Goal: Check status: Check status

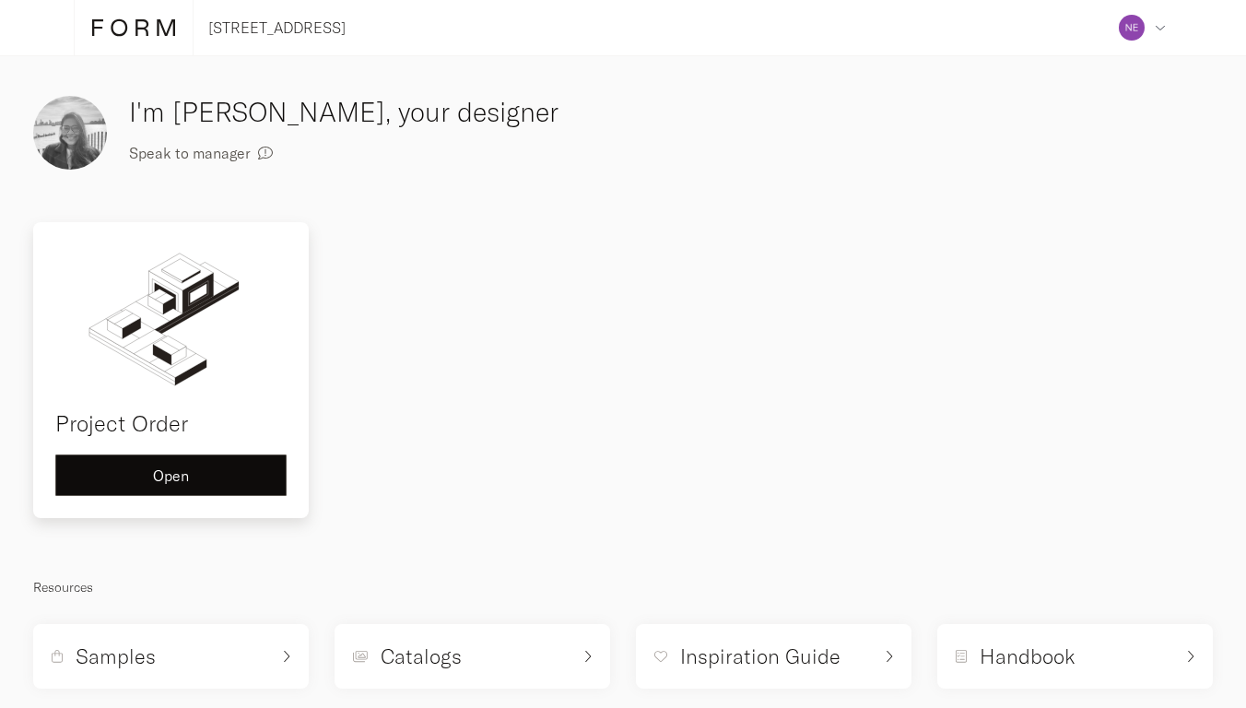
click at [218, 483] on button "Open" at bounding box center [170, 474] width 231 height 41
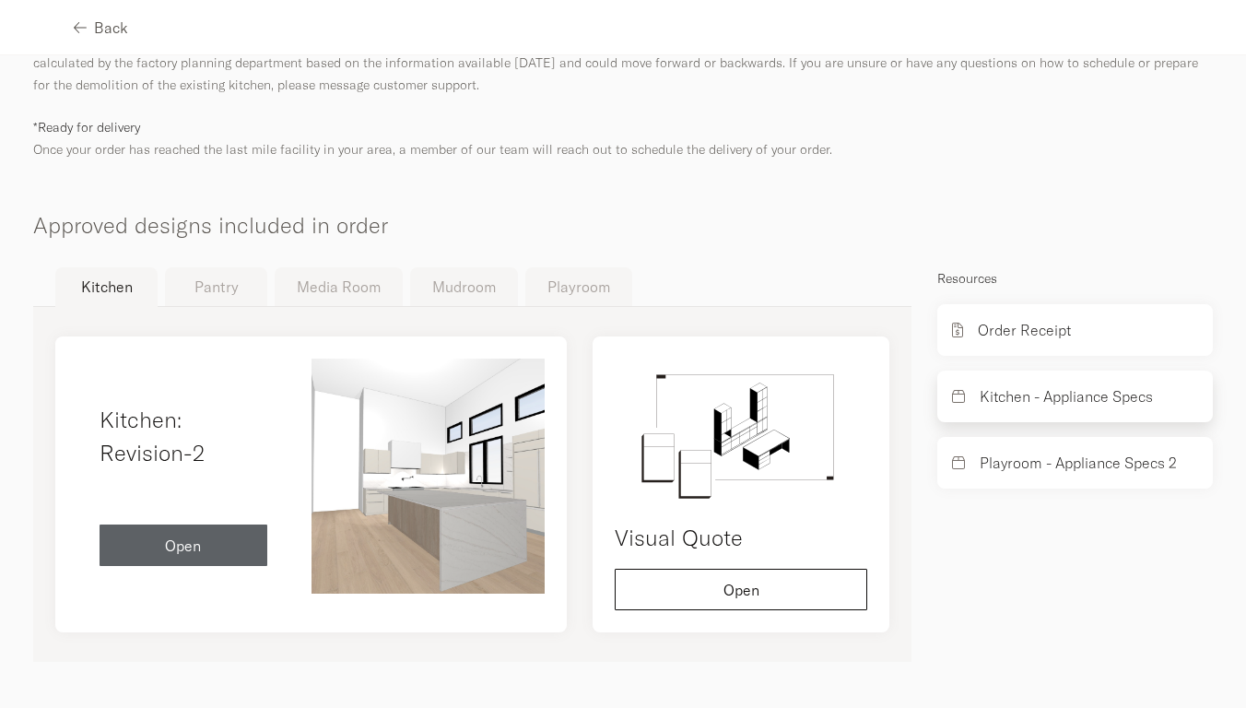
click at [1023, 397] on p "Kitchen - Appliance Specs" at bounding box center [1066, 396] width 173 height 22
click at [985, 399] on p "Kitchen - Appliance Specs" at bounding box center [1066, 396] width 173 height 22
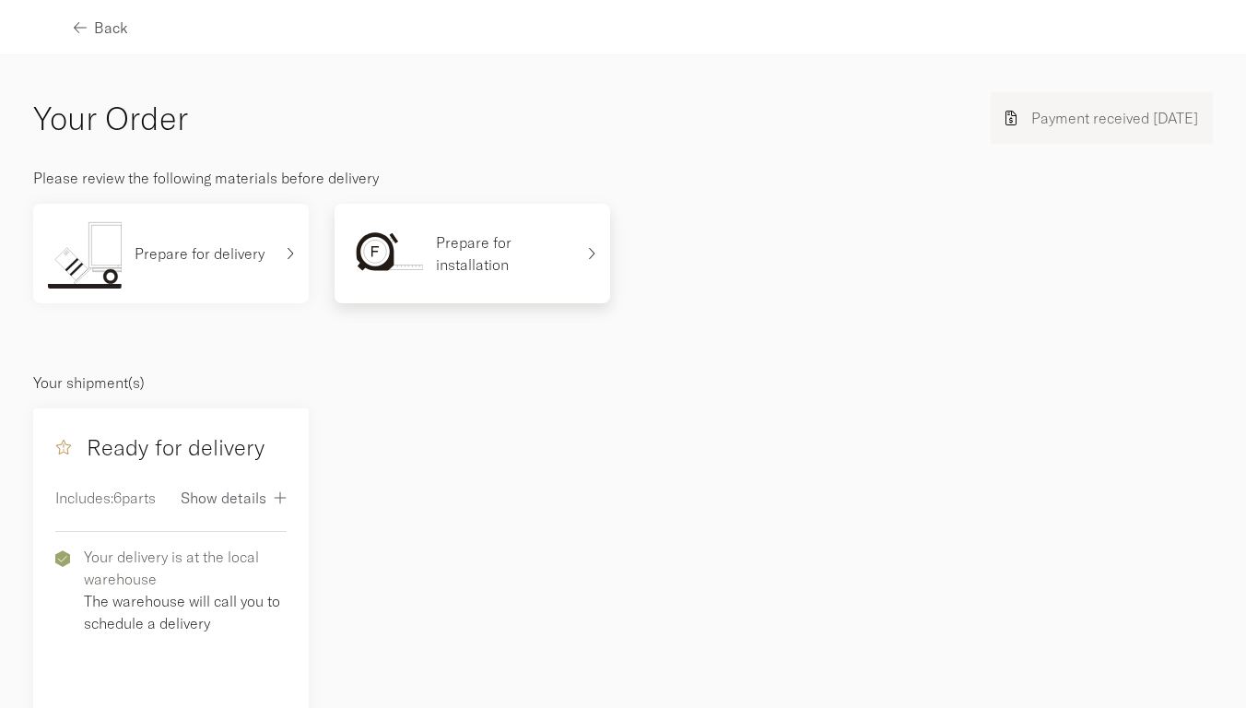
click at [497, 270] on p "Prepare for installation" at bounding box center [505, 253] width 138 height 44
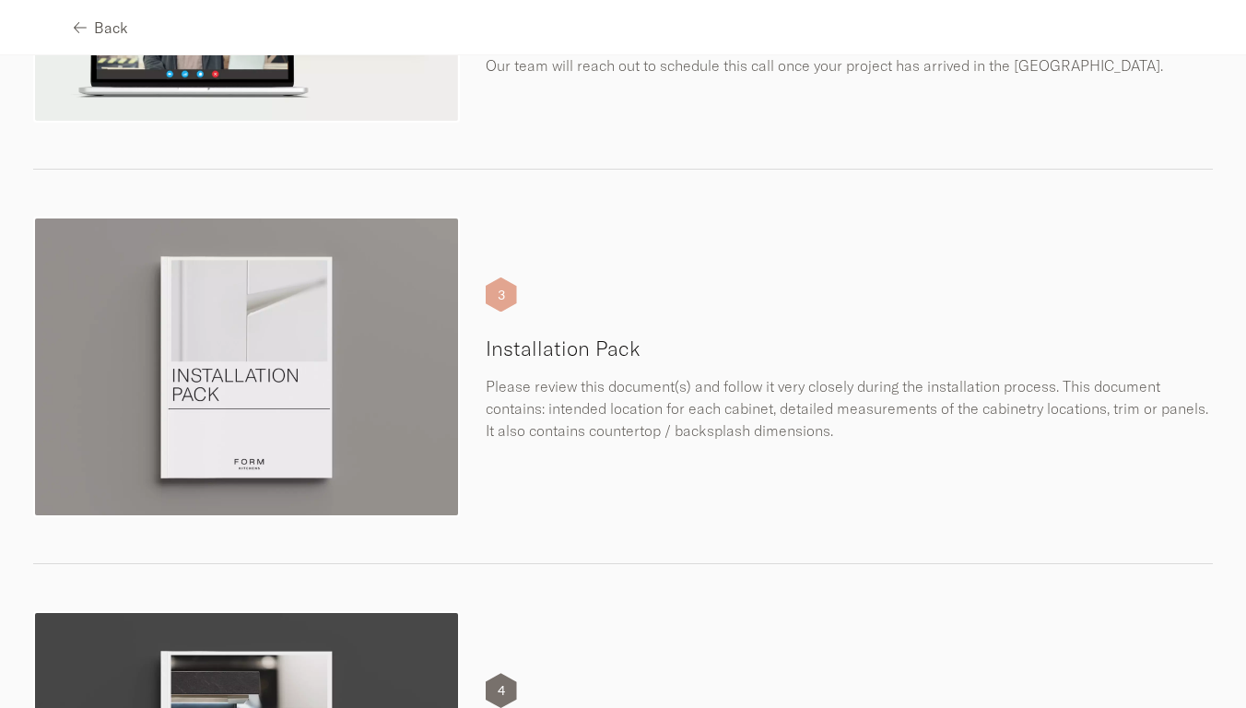
scroll to position [806, 0]
click at [500, 293] on div "3" at bounding box center [501, 295] width 31 height 35
click at [536, 359] on h5 "Installation Pack" at bounding box center [850, 350] width 728 height 28
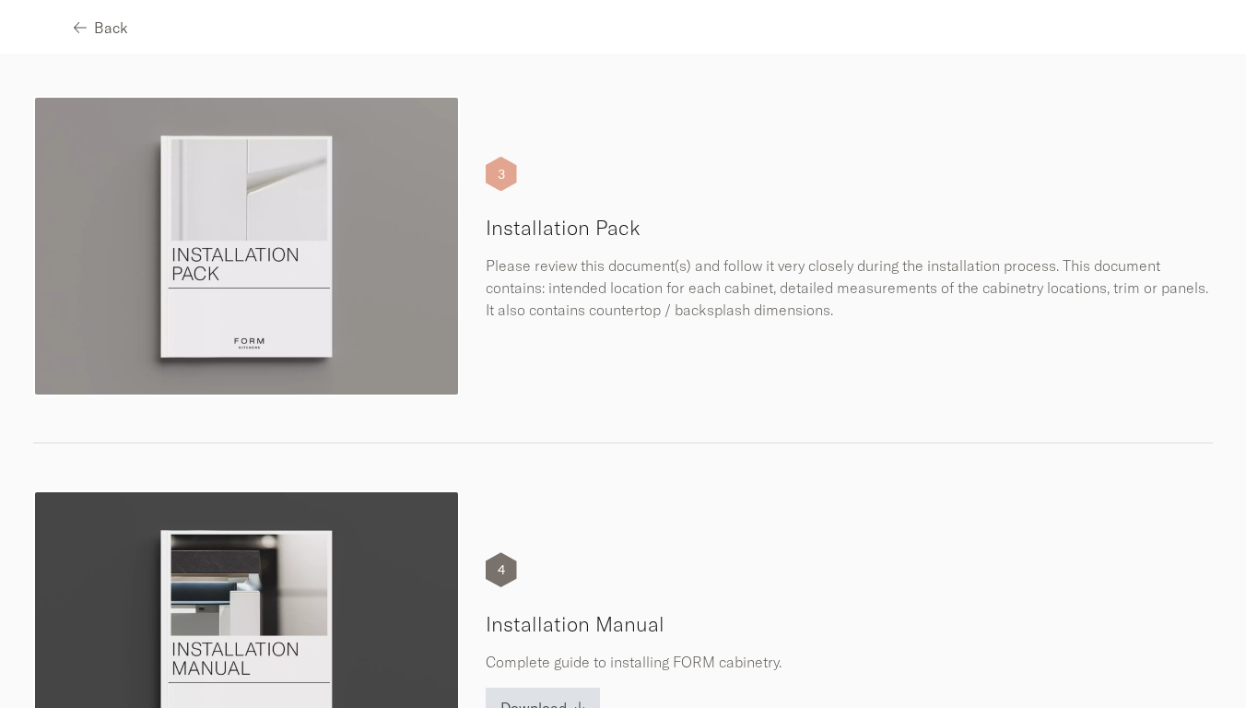
scroll to position [931, 0]
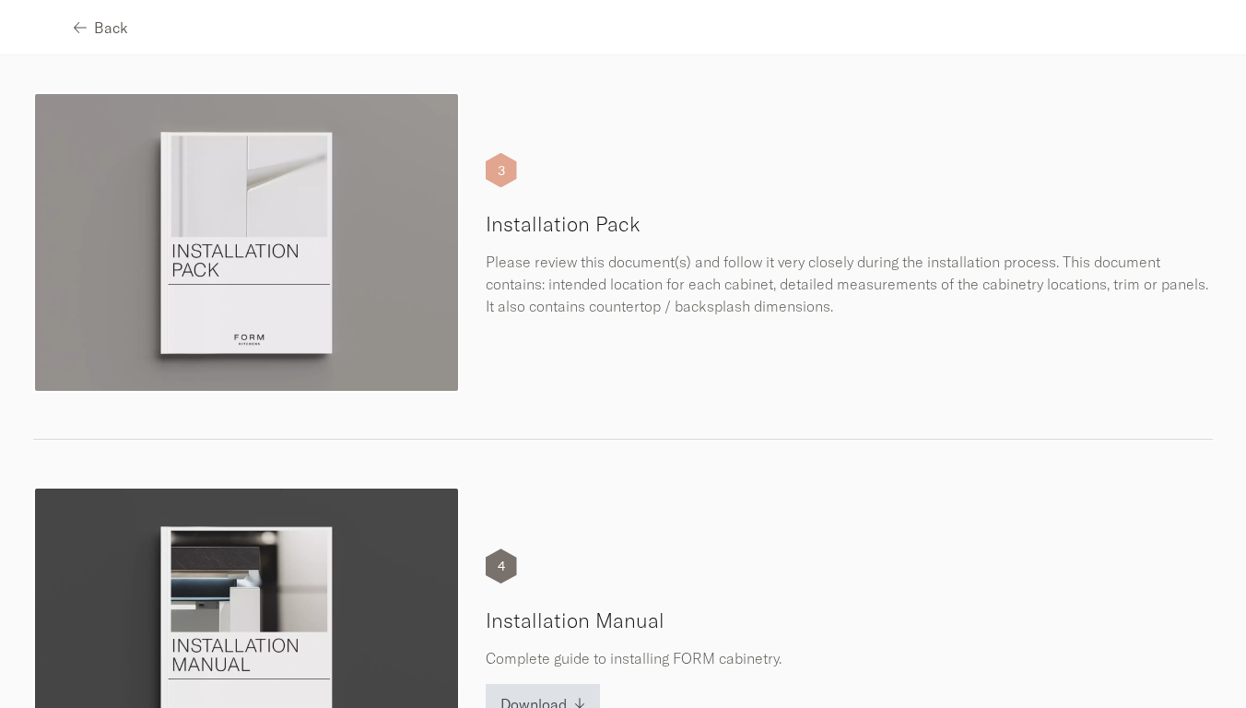
click at [380, 284] on img at bounding box center [246, 242] width 427 height 301
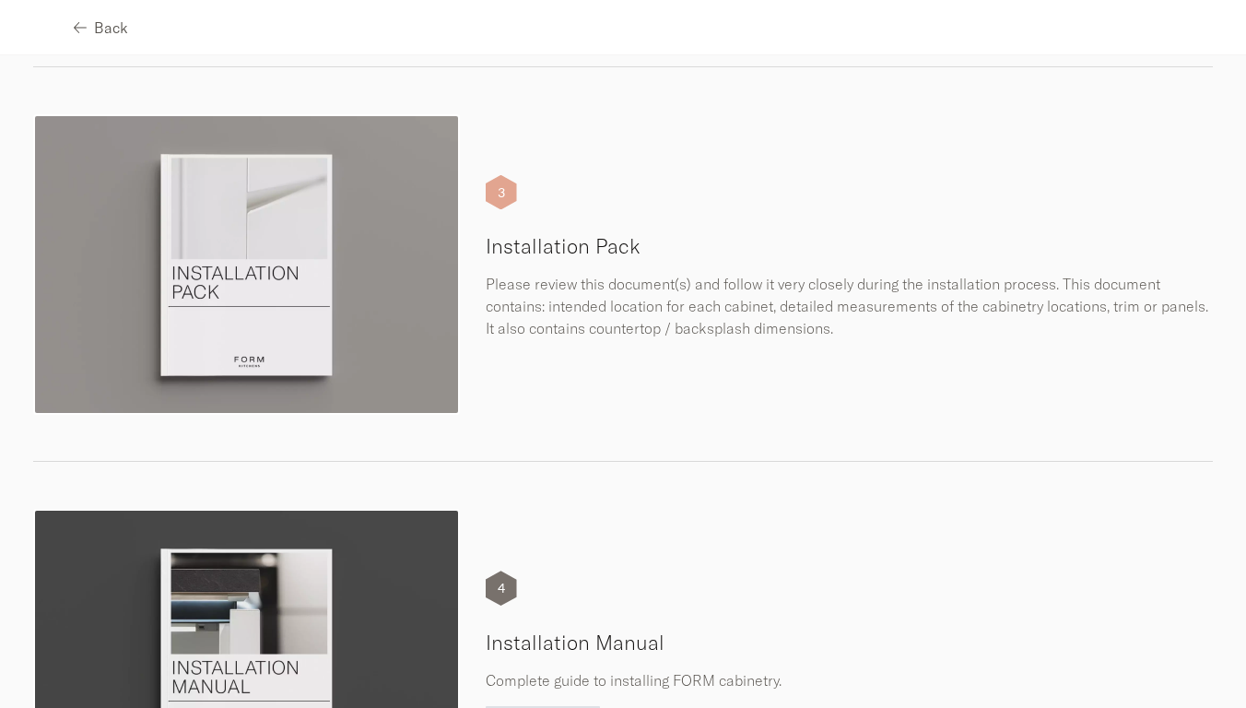
scroll to position [913, 0]
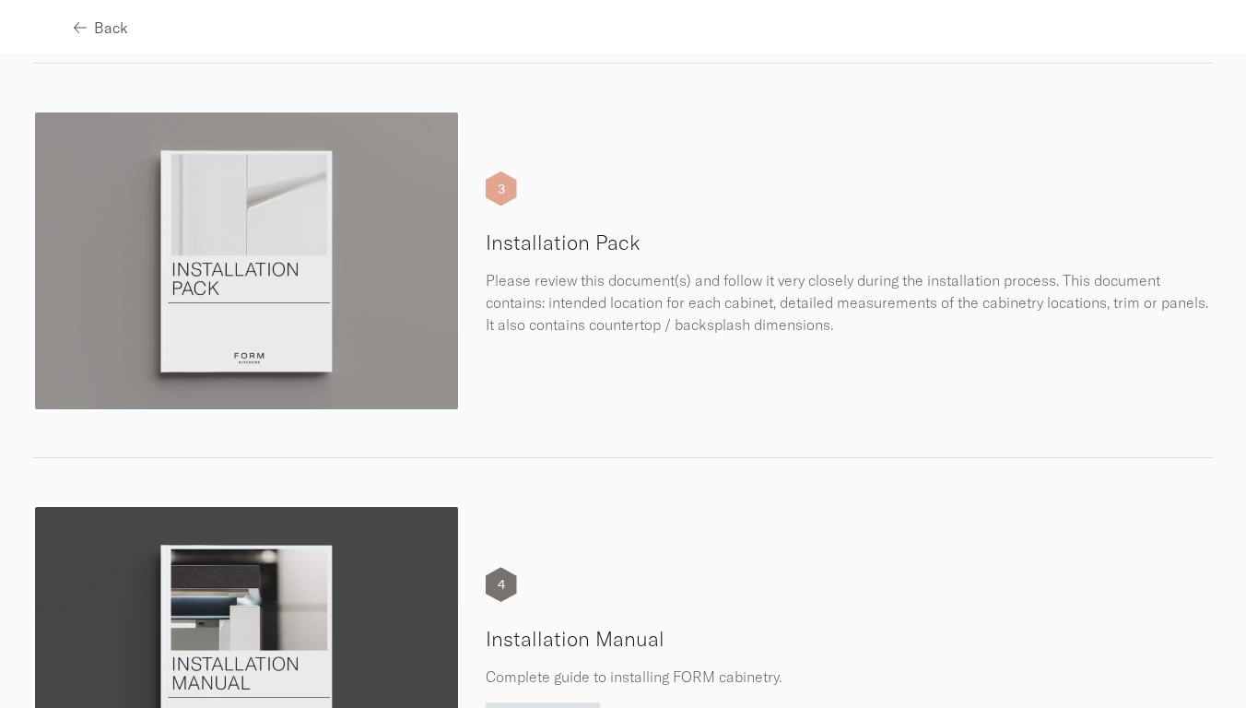
click at [279, 299] on img at bounding box center [246, 261] width 427 height 301
click at [498, 203] on div "3" at bounding box center [501, 188] width 31 height 35
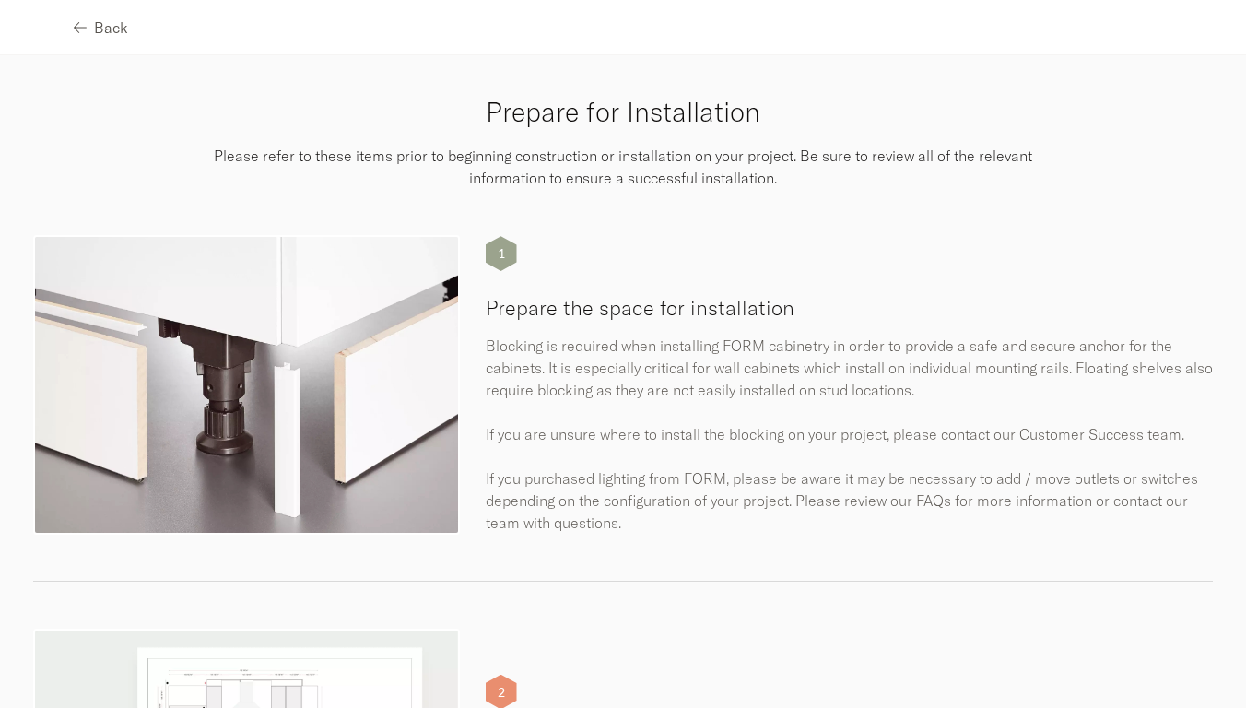
scroll to position [0, 0]
click at [100, 28] on span "Back" at bounding box center [111, 27] width 34 height 15
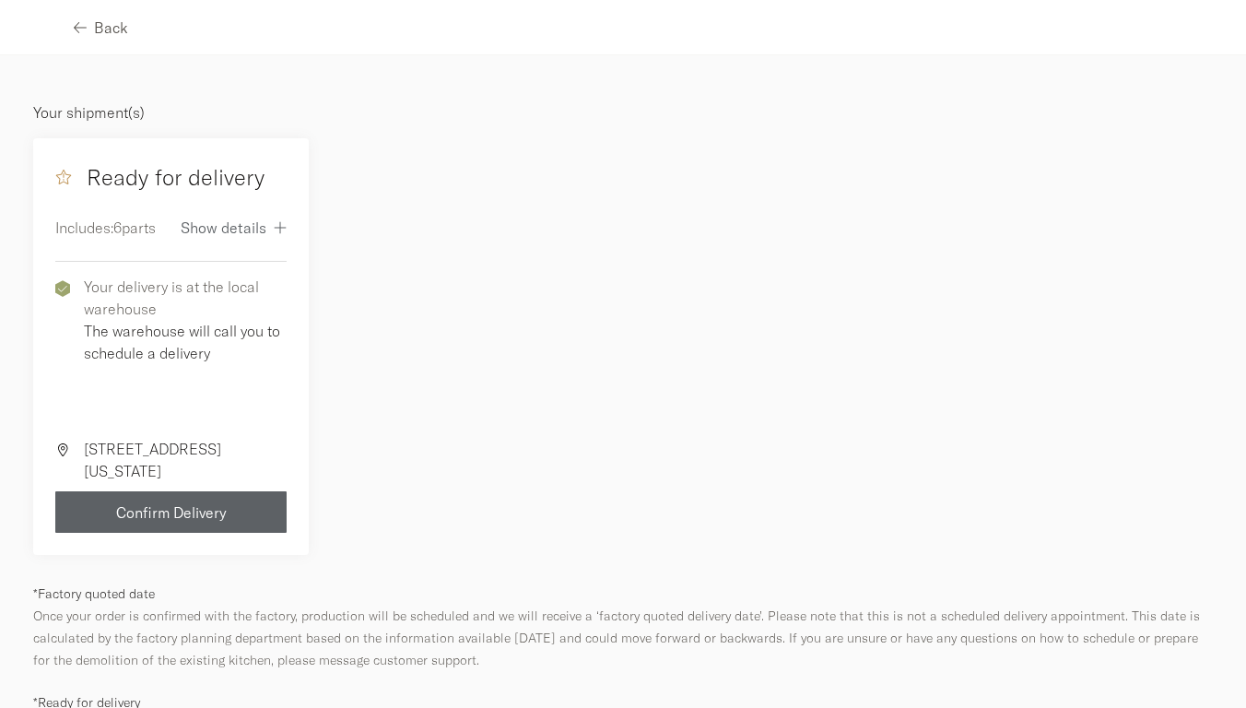
scroll to position [271, 0]
click at [236, 227] on span "Show details" at bounding box center [224, 226] width 86 height 15
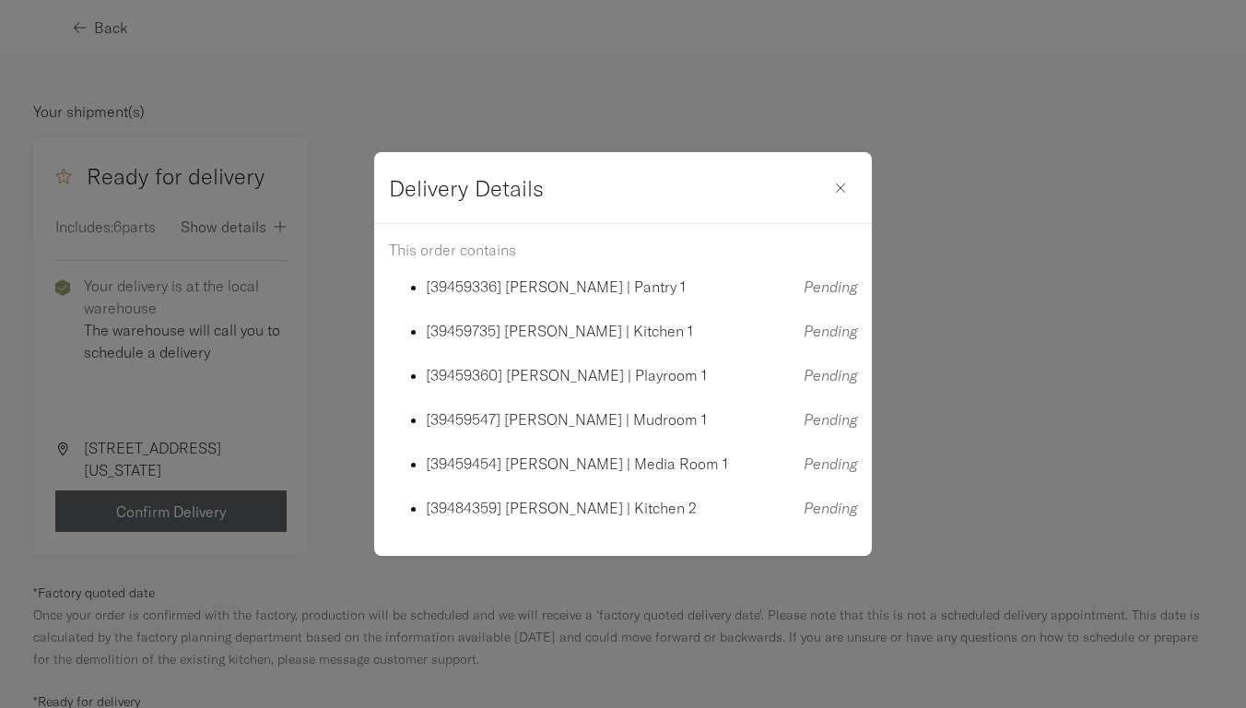
scroll to position [0, 0]
click at [847, 190] on div "button" at bounding box center [840, 188] width 33 height 15
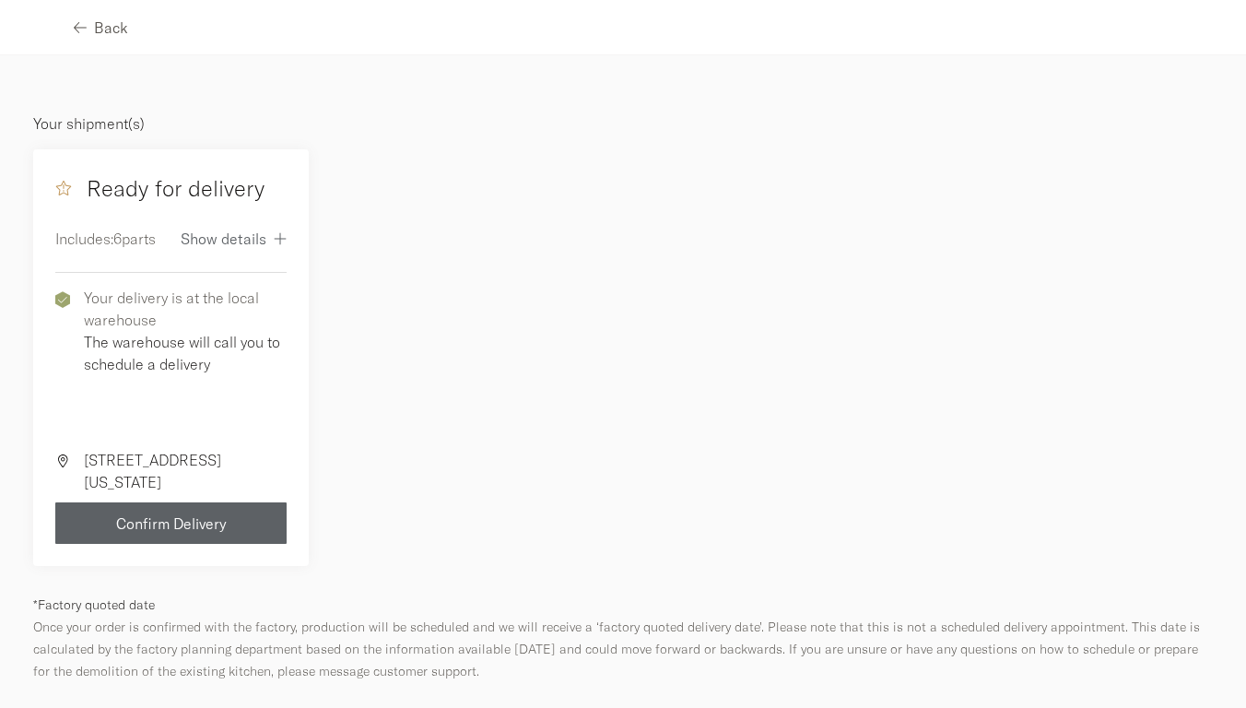
scroll to position [257, 0]
click at [227, 533] on div "Confirm Delivery" at bounding box center [171, 525] width 202 height 15
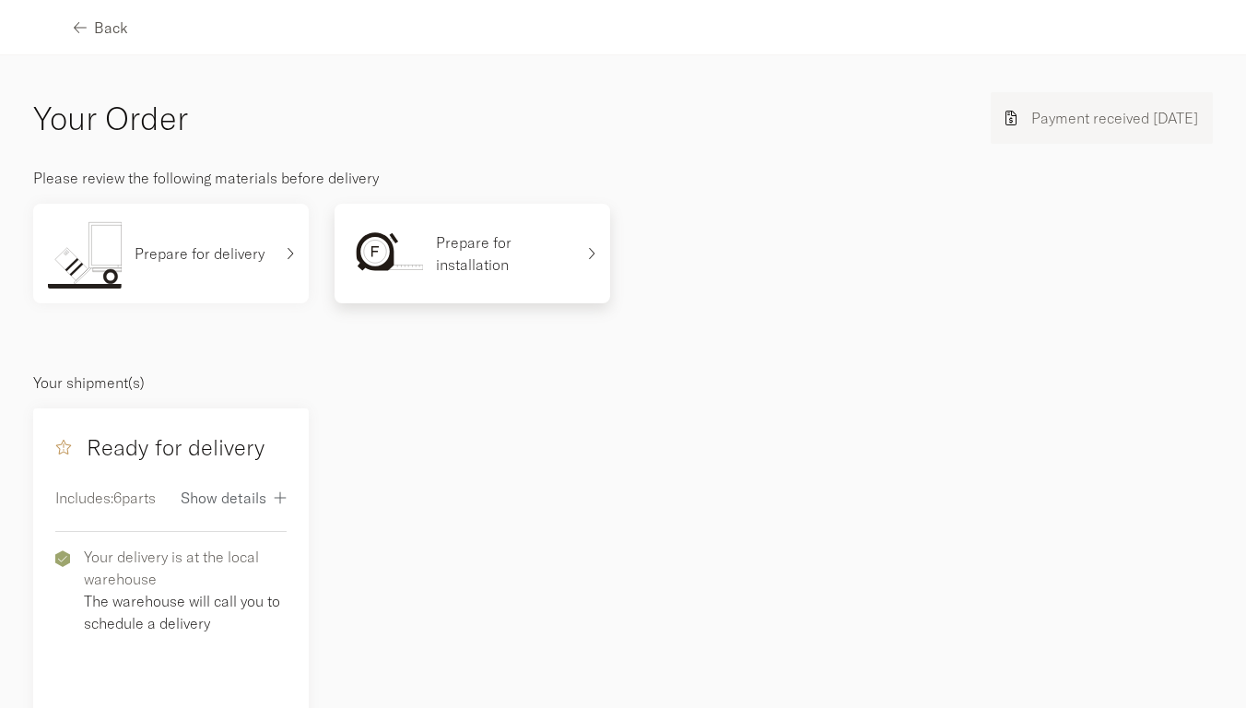
click at [467, 271] on p "Prepare for installation" at bounding box center [505, 253] width 138 height 44
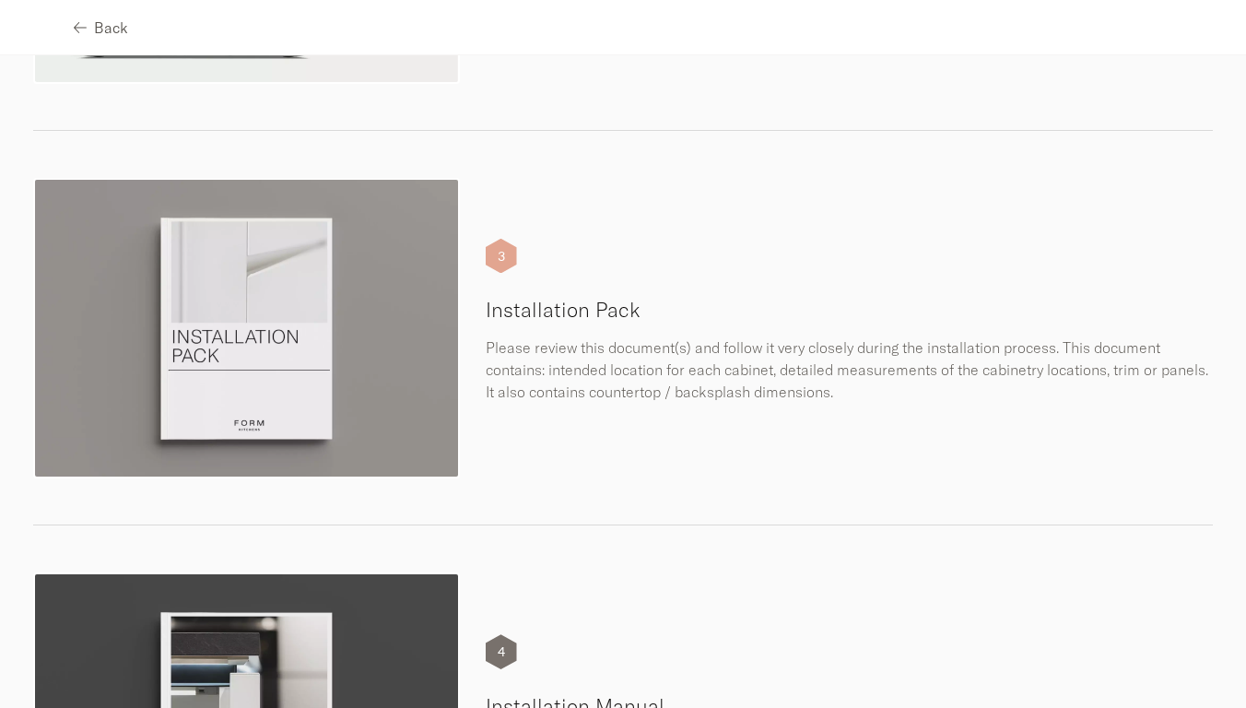
scroll to position [818, 0]
